Goal: Information Seeking & Learning: Learn about a topic

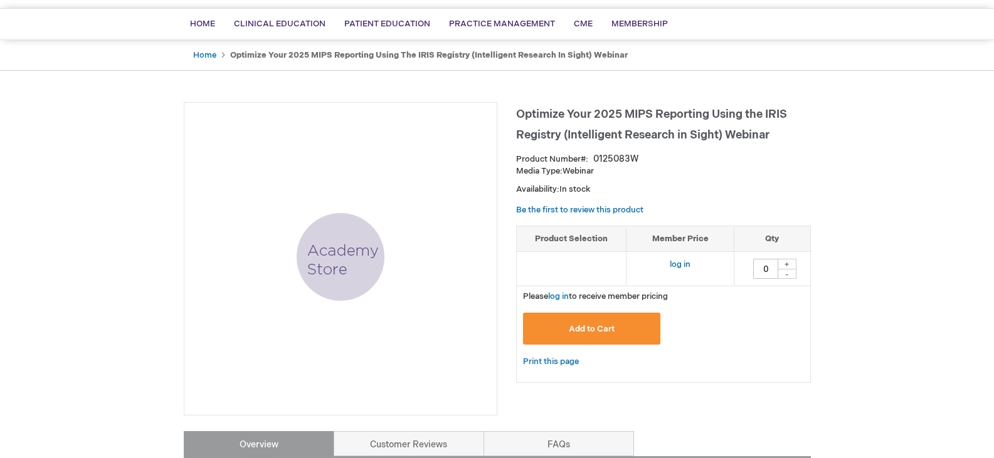
scroll to position [63, 0]
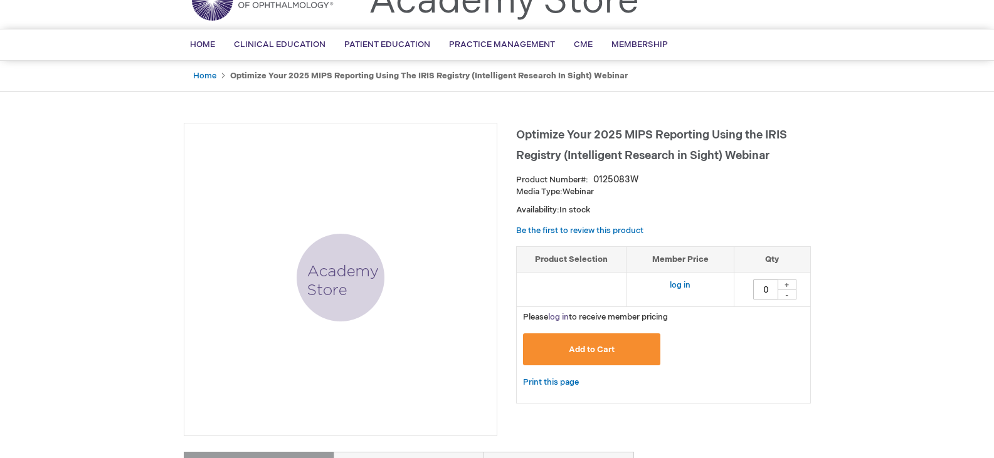
click at [561, 315] on link "log in" at bounding box center [558, 317] width 21 height 10
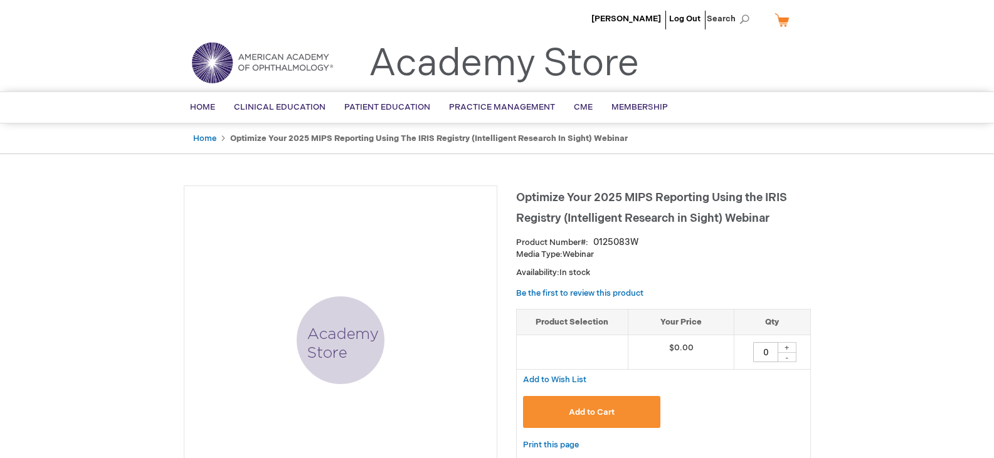
click at [335, 344] on img at bounding box center [341, 341] width 88 height 88
click at [347, 347] on img at bounding box center [341, 341] width 88 height 88
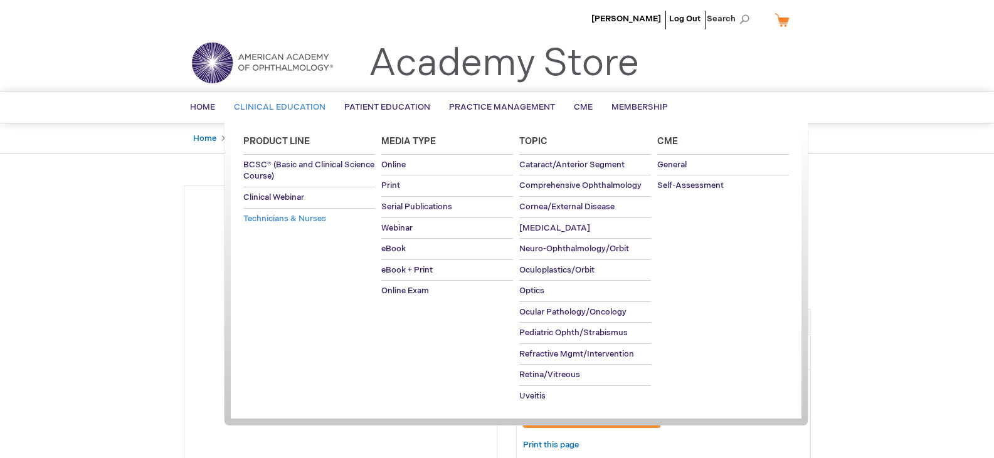
click at [312, 223] on span "Technicians & Nurses" at bounding box center [284, 219] width 83 height 10
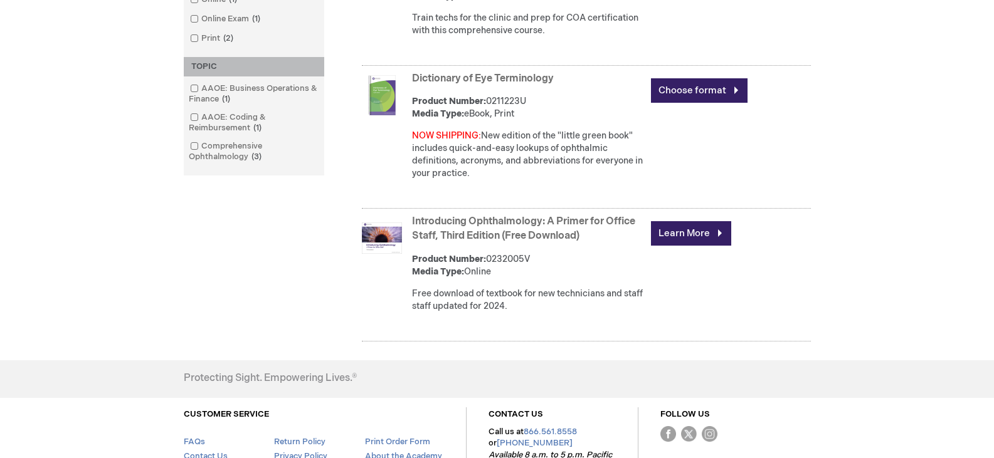
scroll to position [502, 0]
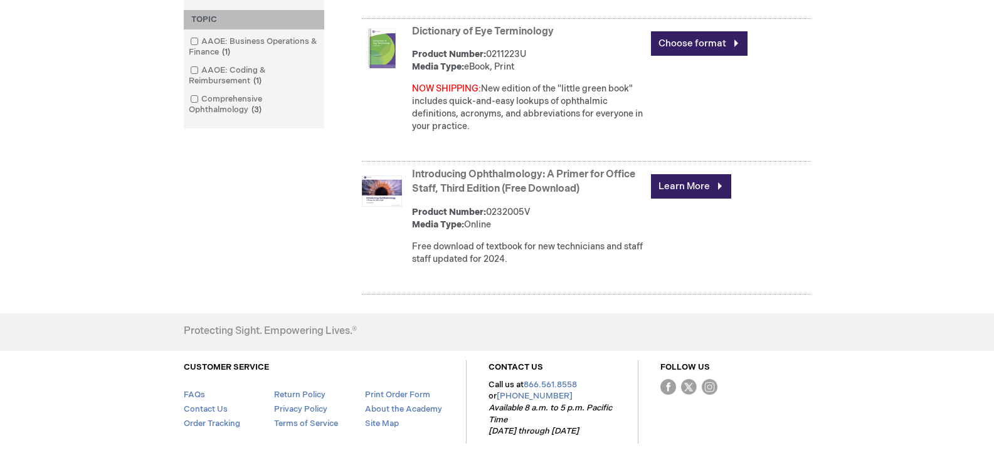
click at [554, 188] on link "Introducing Ophthalmology: A Primer for Office Staff, Third Edition (Free Downl…" at bounding box center [523, 182] width 223 height 26
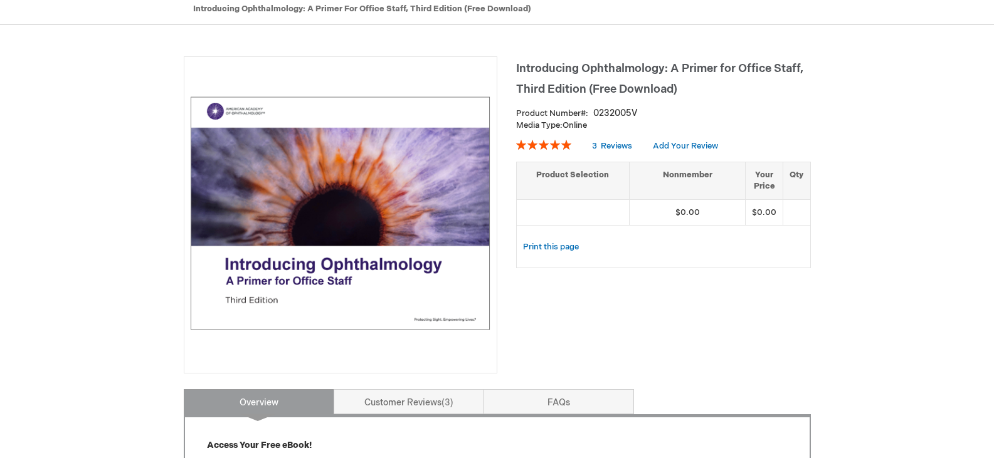
scroll to position [136, 0]
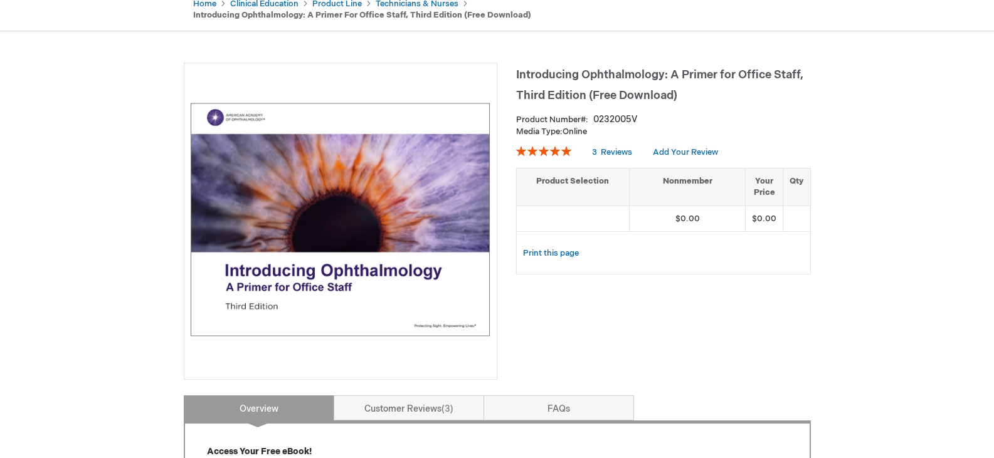
click at [429, 263] on img at bounding box center [341, 220] width 300 height 300
click at [549, 255] on link "Print this page" at bounding box center [551, 254] width 56 height 16
click at [585, 72] on span "Introducing Ophthalmology: A Primer for Office Staff, Third Edition (Free Downl…" at bounding box center [659, 85] width 287 height 34
click at [566, 83] on h1 "Introducing Ophthalmology: A Primer for Office Staff, Third Edition (Free Downl…" at bounding box center [663, 83] width 295 height 41
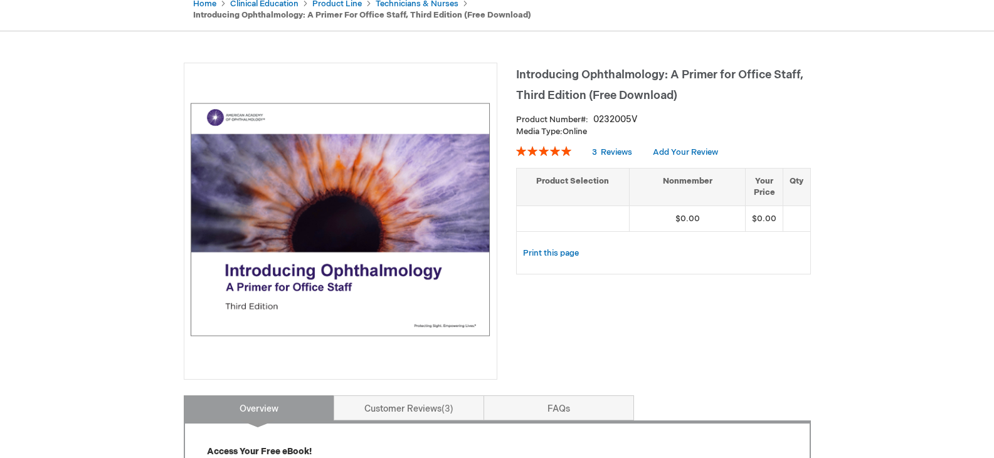
drag, startPoint x: 567, startPoint y: 82, endPoint x: 975, endPoint y: 203, distance: 425.9
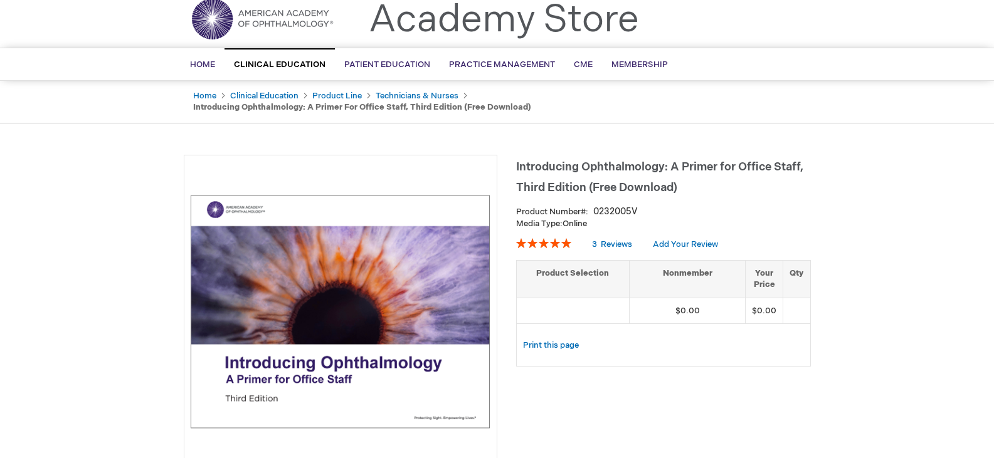
scroll to position [0, 0]
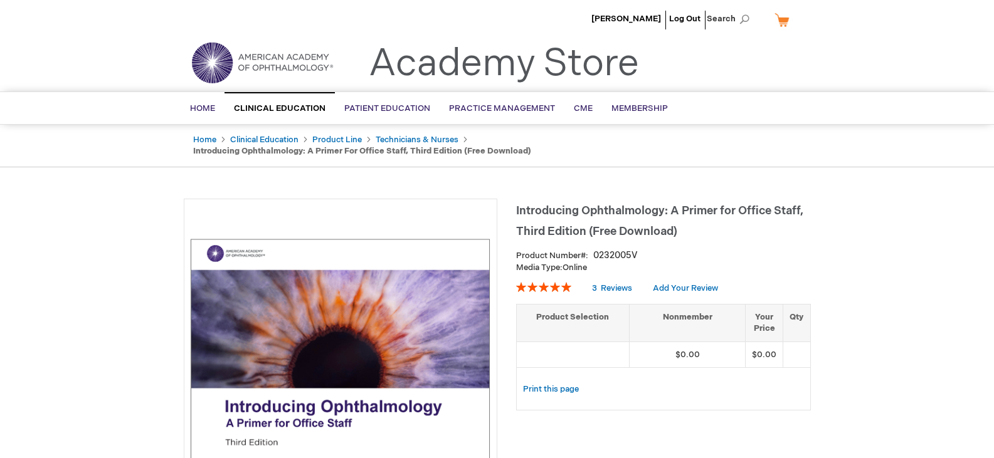
click at [480, 152] on strong "Introducing Ophthalmology: A Primer for Office Staff, Third Edition (Free Downl…" at bounding box center [362, 151] width 338 height 10
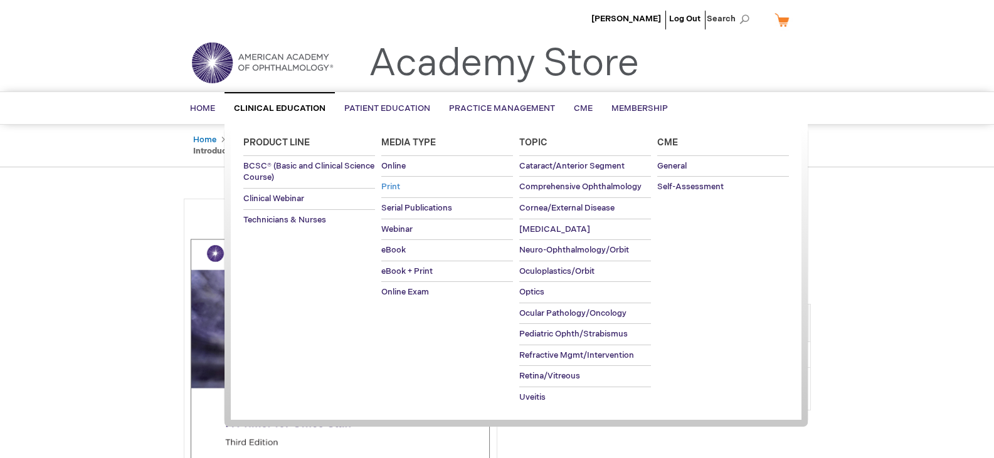
click at [403, 188] on link "Print" at bounding box center [447, 187] width 132 height 21
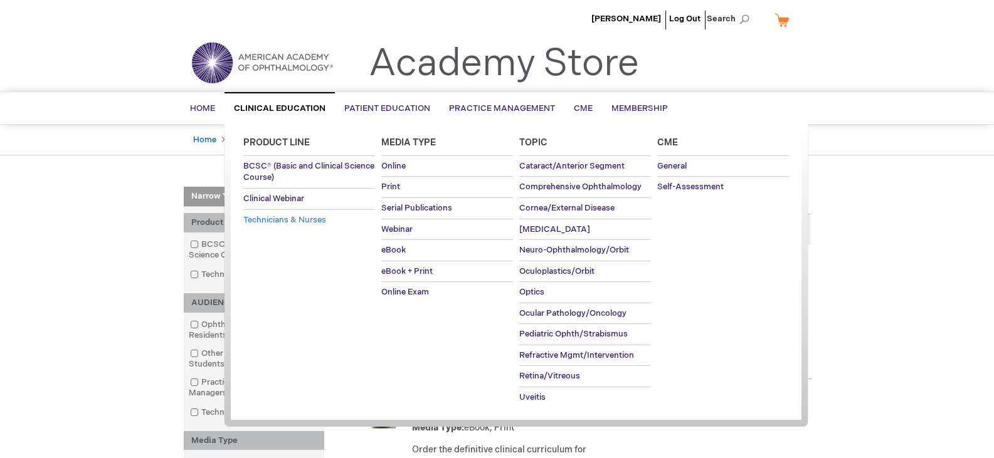
click at [287, 221] on span "Technicians & Nurses" at bounding box center [284, 220] width 83 height 10
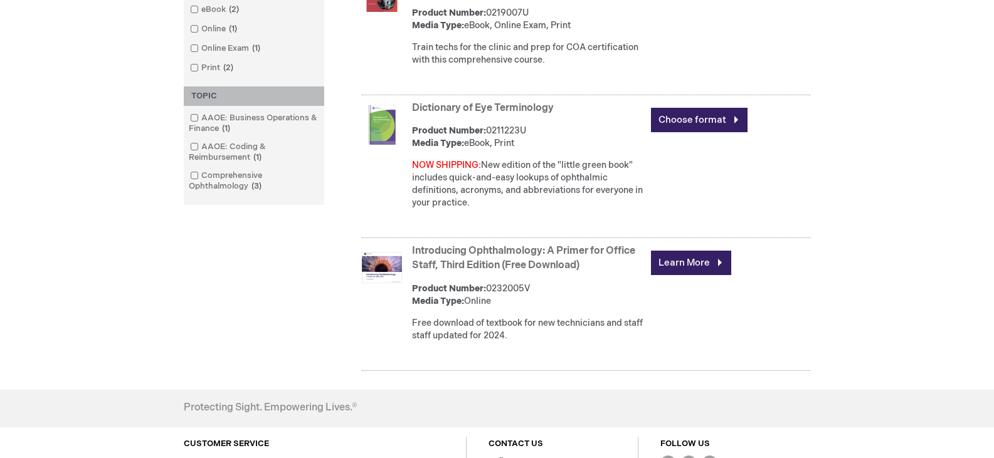
scroll to position [439, 0]
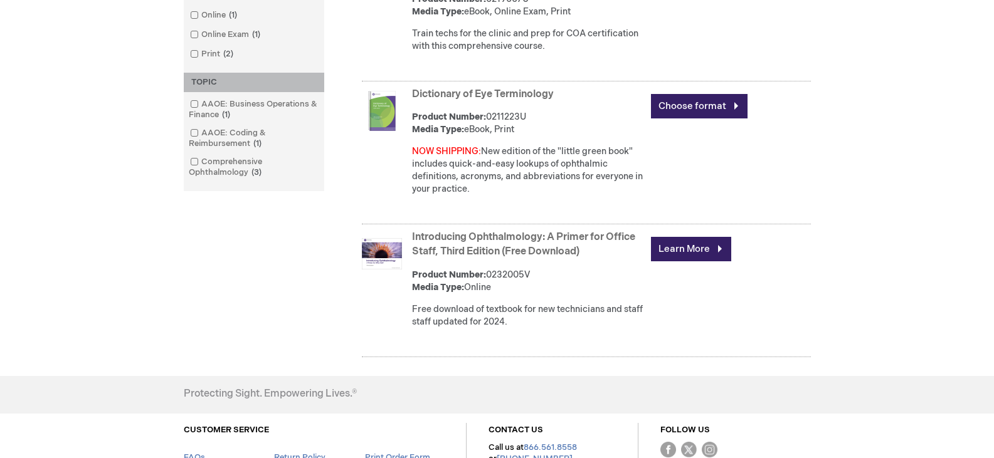
click at [453, 327] on div "Free download of textbook for new technicians and staff staff updated for 2024." at bounding box center [528, 316] width 233 height 25
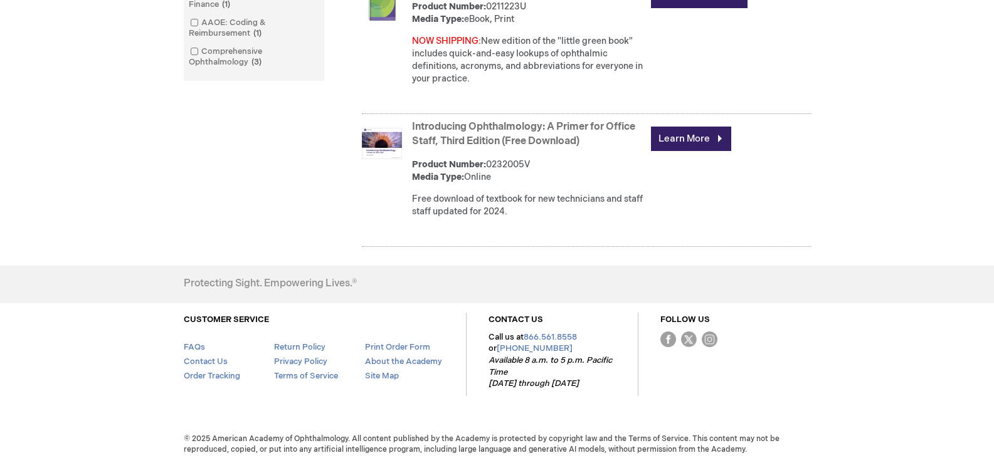
scroll to position [556, 0]
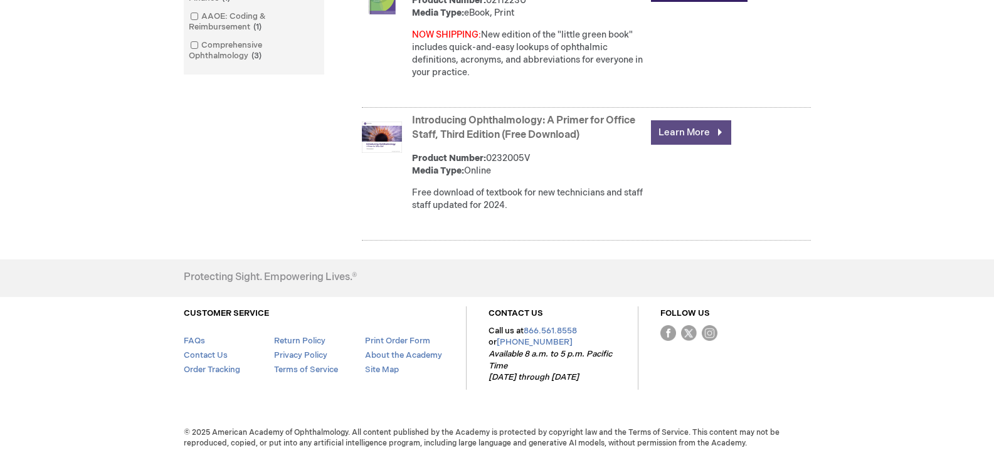
click at [720, 133] on link "Learn More" at bounding box center [691, 132] width 80 height 24
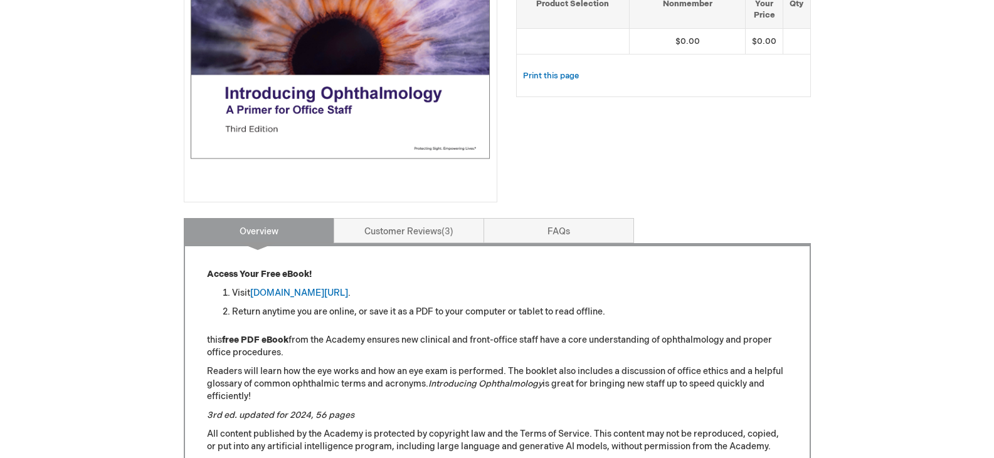
scroll to position [376, 0]
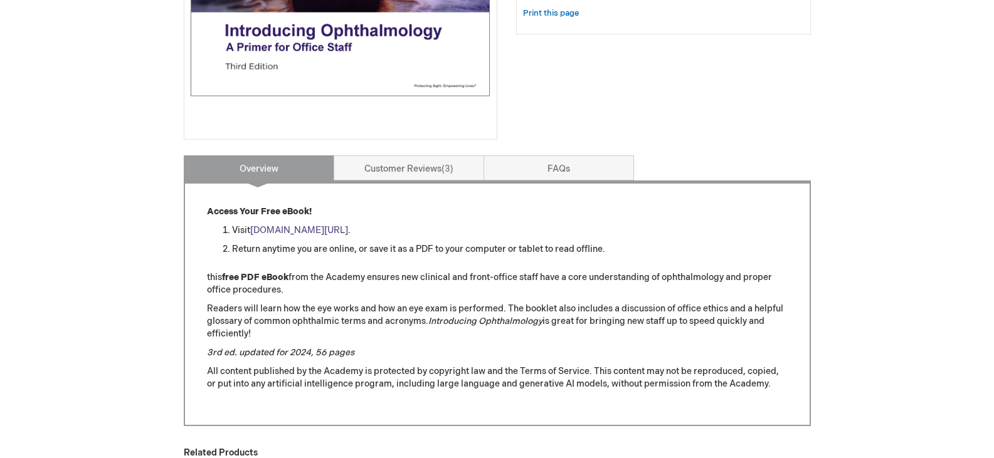
click at [348, 229] on link "aao.org/introducing_ophthalmology" at bounding box center [299, 230] width 98 height 11
